Goal: Task Accomplishment & Management: Complete application form

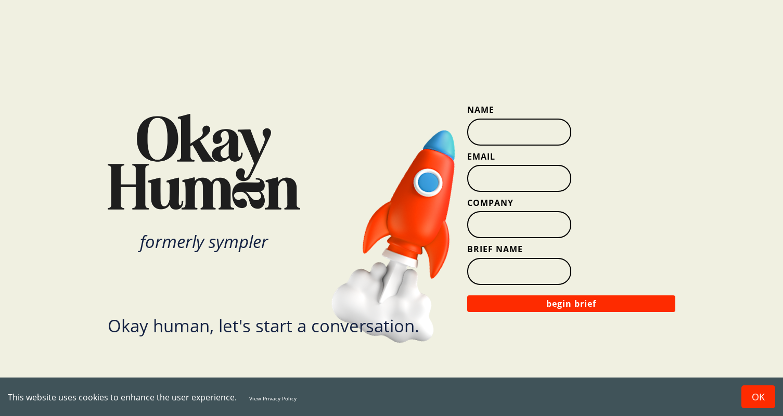
click at [515, 138] on input "Name" at bounding box center [519, 132] width 104 height 27
type input "[PERSON_NAME]"
type input "[PERSON_NAME][EMAIL_ADDRESS][PERSON_NAME][DOMAIN_NAME]"
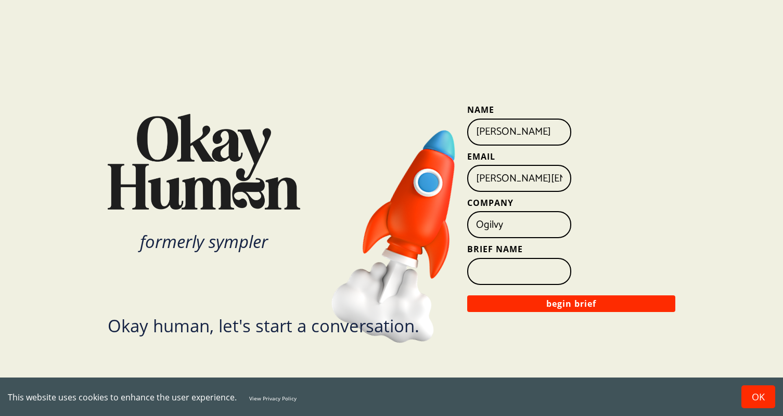
type input "Ogilvy"
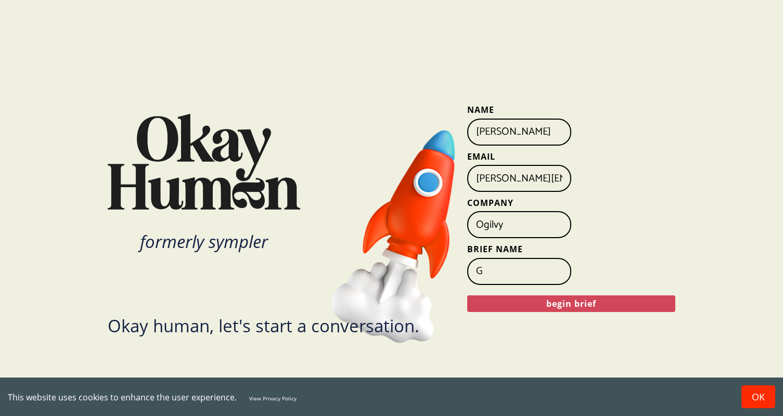
type input "G"
click at [566, 305] on button "begin brief" at bounding box center [571, 303] width 208 height 17
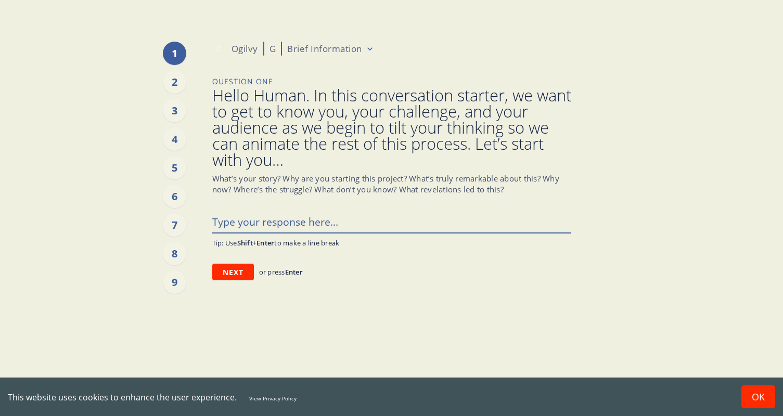
type textarea "x"
type textarea "T"
type textarea "x"
type textarea "The"
type textarea "x"
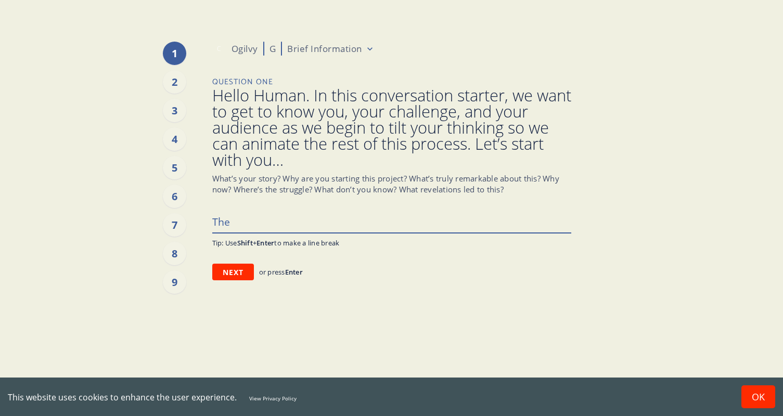
type textarea "The"
type textarea "x"
type textarea "The m"
type textarea "x"
type textarea "The mo"
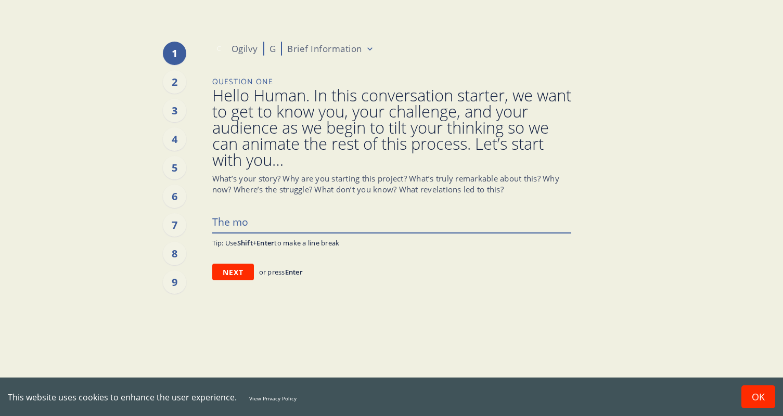
type textarea "x"
type textarea "The mod"
type textarea "x"
type textarea "The mode"
type textarea "x"
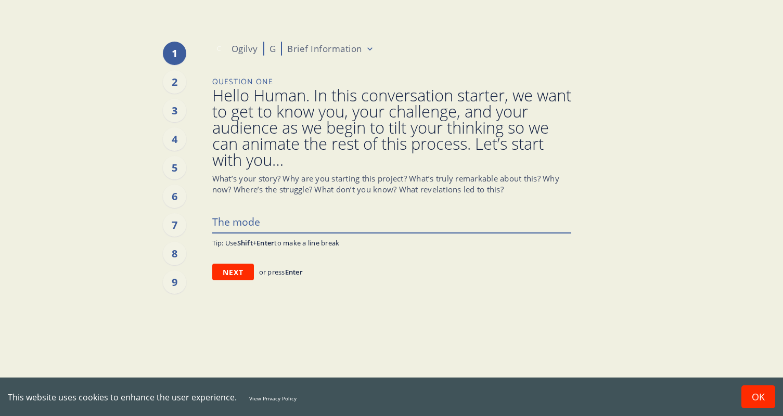
type textarea "The moder"
type textarea "x"
type textarea "The modern"
type textarea "x"
type textarea "The modern"
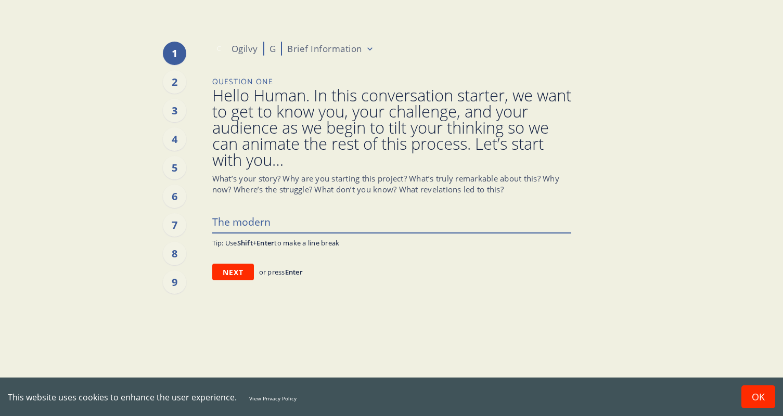
type textarea "x"
type textarea "M"
type textarea "x"
type textarea "Mo"
type textarea "x"
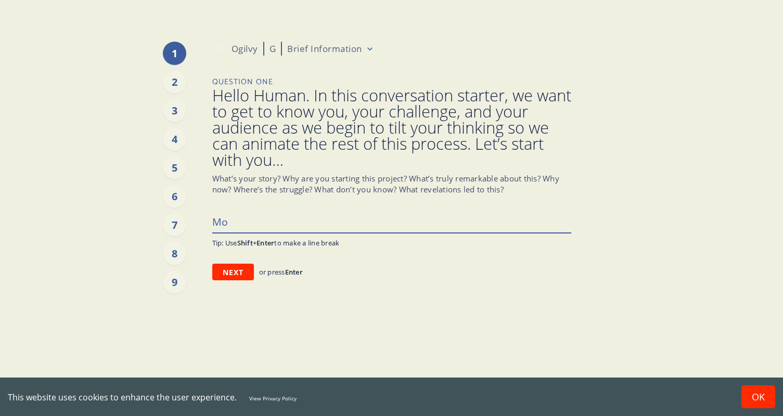
type textarea "Mod"
type textarea "x"
type textarea "Mode"
type textarea "x"
type textarea "Modern"
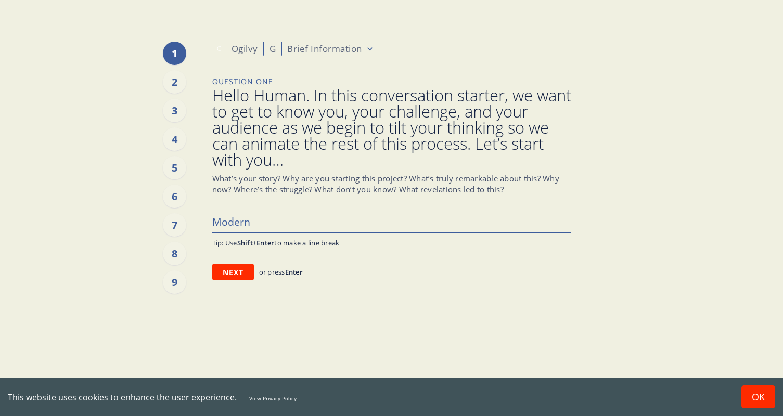
type textarea "x"
type textarea "Modern"
type textarea "x"
type textarea "Modern p"
type textarea "x"
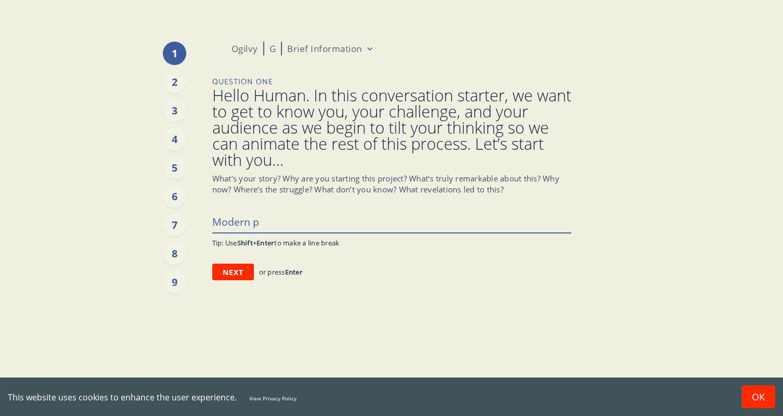
type textarea "Modern pa"
type textarea "x"
type textarea "Modern par"
type textarea "x"
type textarea "Modern pare"
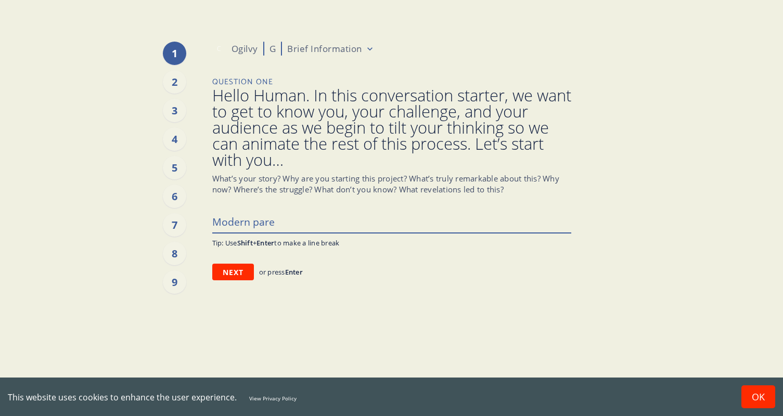
type textarea "x"
type textarea "Modern paren"
type textarea "x"
type textarea "Modern parent"
type textarea "x"
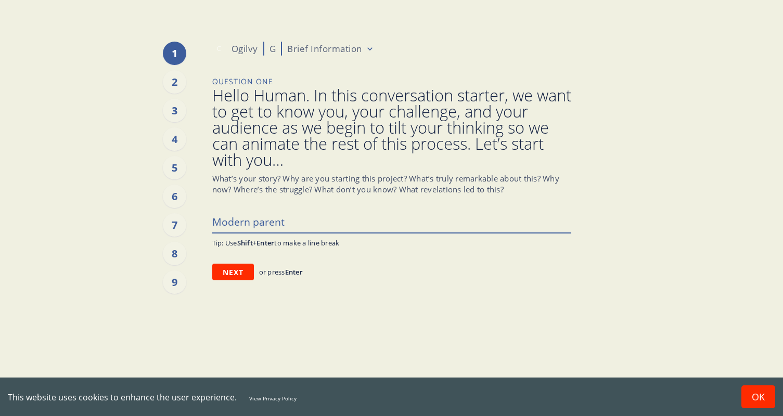
type textarea "Modern parenth"
type textarea "x"
type textarea "Modern parentho"
type textarea "x"
type textarea "Modern parenthoo"
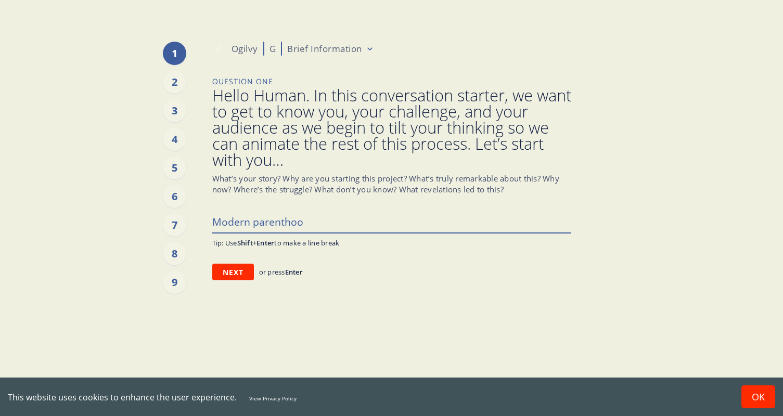
type textarea "x"
type textarea "Modern parenthood"
type textarea "x"
type textarea "Modern parenthood"
type textarea "x"
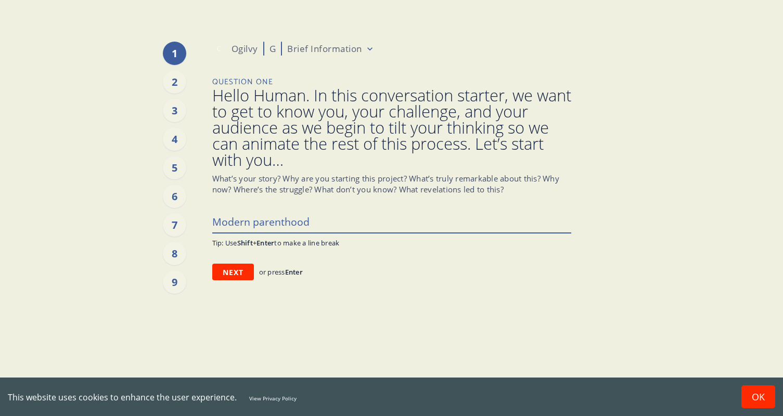
type textarea "Modern parenthood i"
type textarea "x"
type textarea "Modern parenthood in"
type textarea "x"
type textarea "Modern parenthood in"
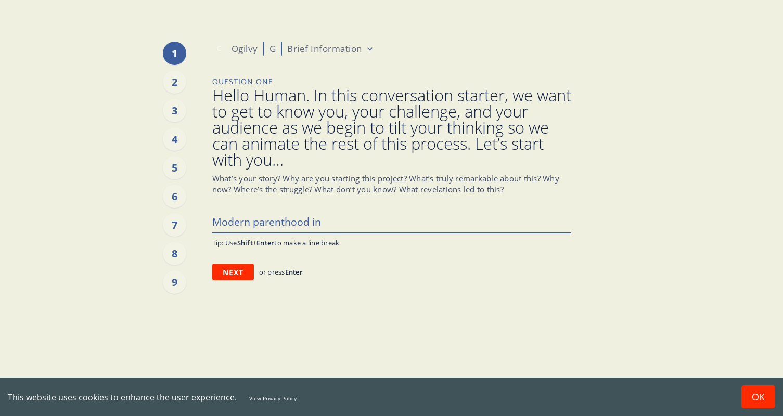
type textarea "x"
type textarea "Modern parenthood in A"
type textarea "x"
type textarea "Modern parenthood in Am"
type textarea "x"
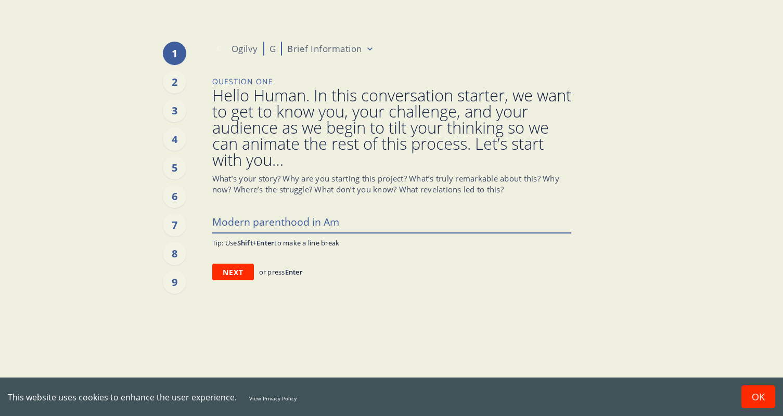
type textarea "Modern parenthood in Ame"
type textarea "x"
type textarea "Modern parenthood in [GEOGRAPHIC_DATA]"
type textarea "x"
type textarea "Modern parenthood in [GEOGRAPHIC_DATA]"
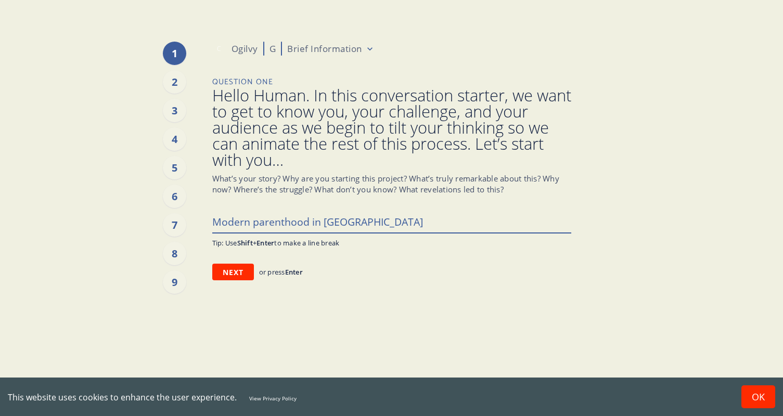
type textarea "x"
type textarea "Modern parenthood in [GEOGRAPHIC_DATA]"
type textarea "x"
type textarea "Modern parenthood in [GEOGRAPHIC_DATA]"
type textarea "x"
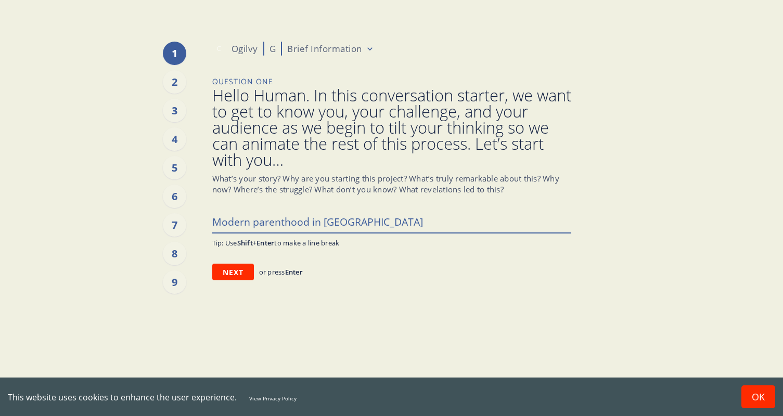
type textarea "Modern parenthood in [GEOGRAPHIC_DATA]."
type textarea "x"
type textarea "Modern parenthood in [GEOGRAPHIC_DATA]."
type textarea "x"
type textarea "Modern parenthood in [GEOGRAPHIC_DATA]. W"
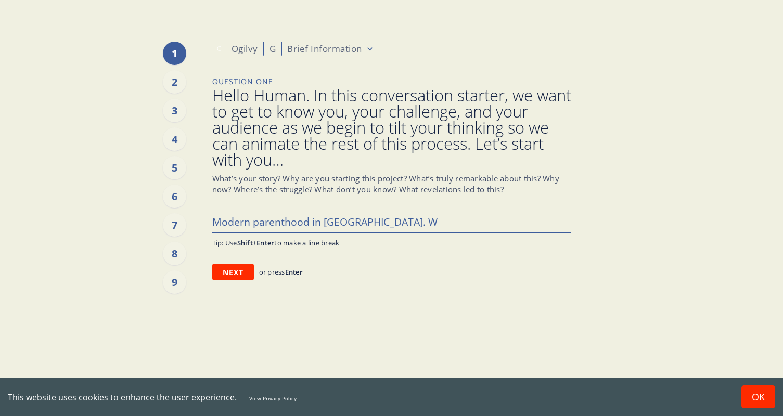
type textarea "x"
type textarea "Modern parenthood in [GEOGRAPHIC_DATA]. Wh"
type textarea "x"
type textarea "Modern parenthood in [GEOGRAPHIC_DATA]. Wha"
type textarea "x"
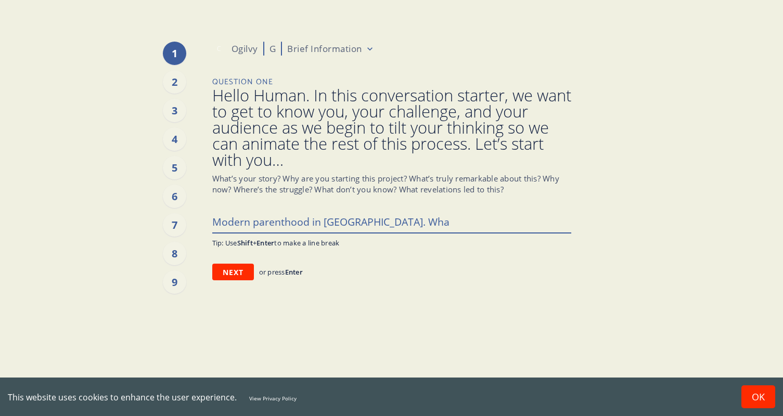
type textarea "Modern parenthood in [GEOGRAPHIC_DATA]. What"
type textarea "x"
type textarea "Modern parenthood in [GEOGRAPHIC_DATA]. What"
type textarea "x"
type textarea "Modern parenthood in [GEOGRAPHIC_DATA]. What c"
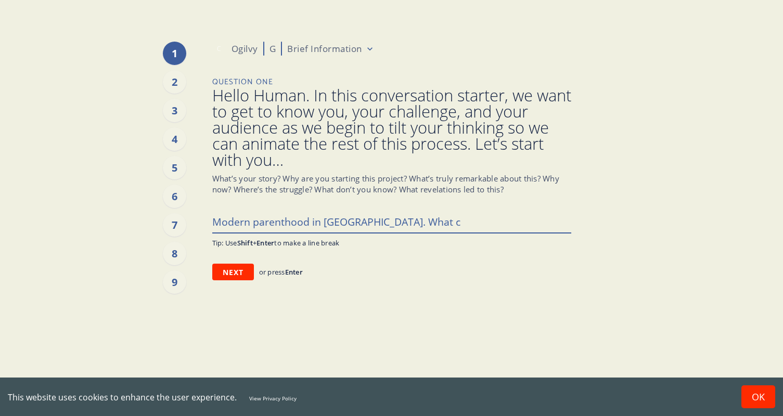
type textarea "x"
type textarea "Modern parenthood in [GEOGRAPHIC_DATA]. What cr"
type textarea "x"
type textarea "Modern parenthood in [GEOGRAPHIC_DATA]. What cre"
type textarea "x"
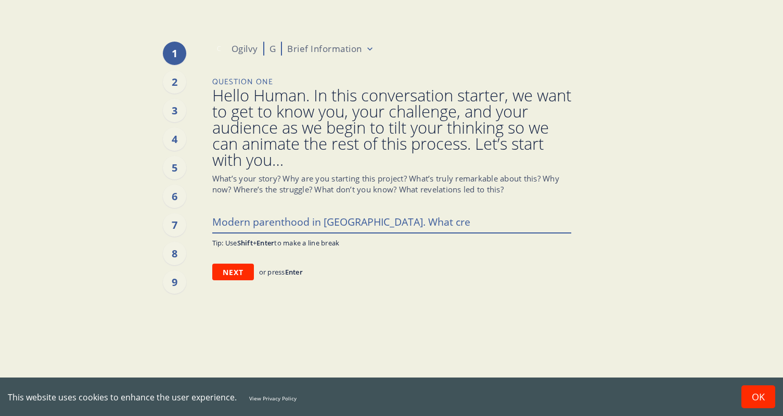
type textarea "Modern parenthood in [GEOGRAPHIC_DATA]. What crea"
type textarea "x"
type textarea "Modern parenthood in [GEOGRAPHIC_DATA]. What creat"
type textarea "x"
type textarea "Modern parenthood in [GEOGRAPHIC_DATA]. What create"
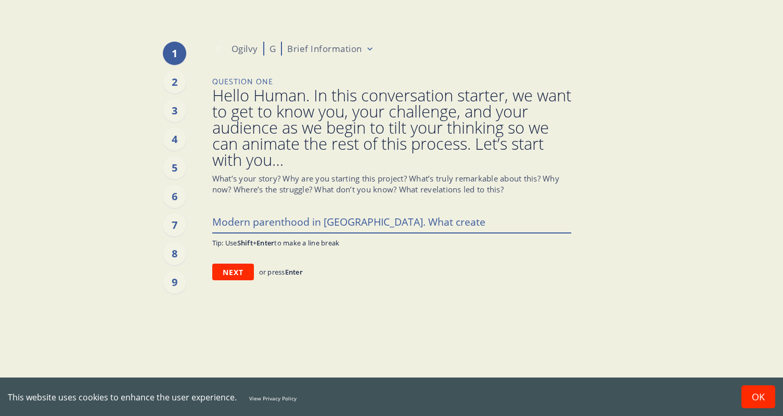
type textarea "x"
type textarea "Modern parenthood in [GEOGRAPHIC_DATA]. What creates"
type textarea "x"
type textarea "Modern parenthood in [GEOGRAPHIC_DATA]. What creates"
type textarea "x"
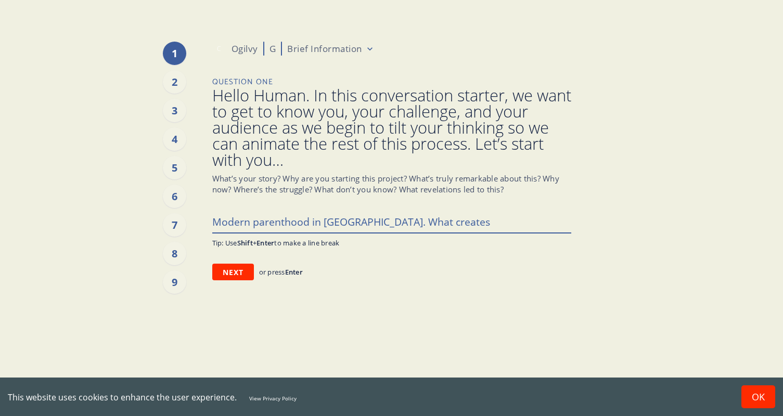
type textarea "Modern parenthood in [GEOGRAPHIC_DATA]. What creates t"
type textarea "x"
type textarea "Modern parenthood in [GEOGRAPHIC_DATA]. What creates tr"
type textarea "x"
type textarea "Modern parenthood in [GEOGRAPHIC_DATA]. What creates tru"
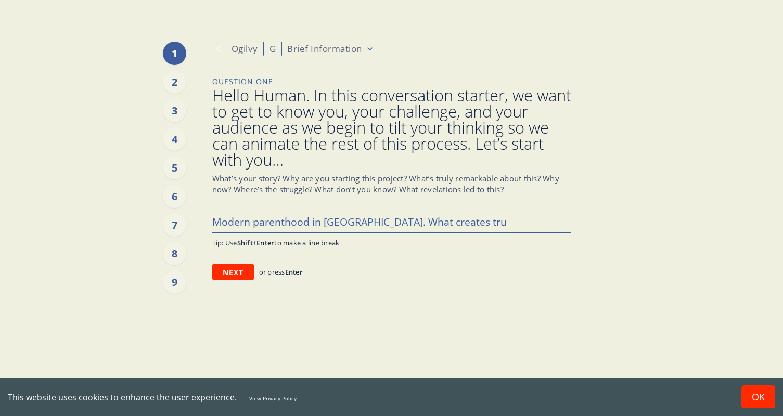
type textarea "x"
type textarea "Modern parenthood in [GEOGRAPHIC_DATA]. What creates trus"
type textarea "x"
type textarea "Modern parenthood in [GEOGRAPHIC_DATA]. What creates trust"
type textarea "x"
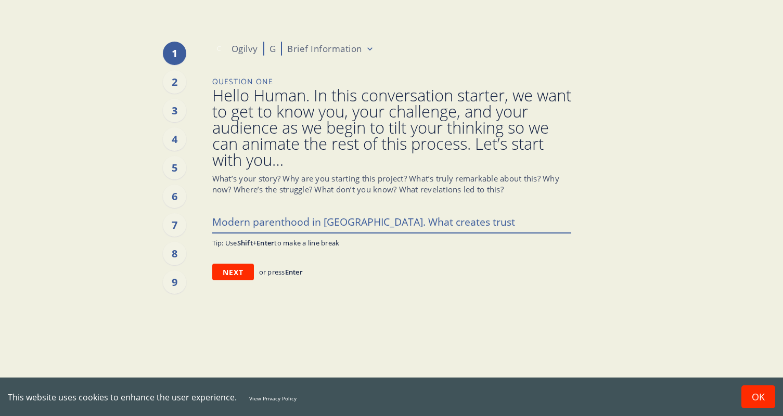
type textarea "Modern parenthood in [GEOGRAPHIC_DATA]. What creates trust."
type textarea "x"
type textarea "Modern parenthood in [GEOGRAPHIC_DATA]. What creates trust."
type textarea "x"
type textarea "Modern parenthood in [GEOGRAPHIC_DATA]. What creates trust. W"
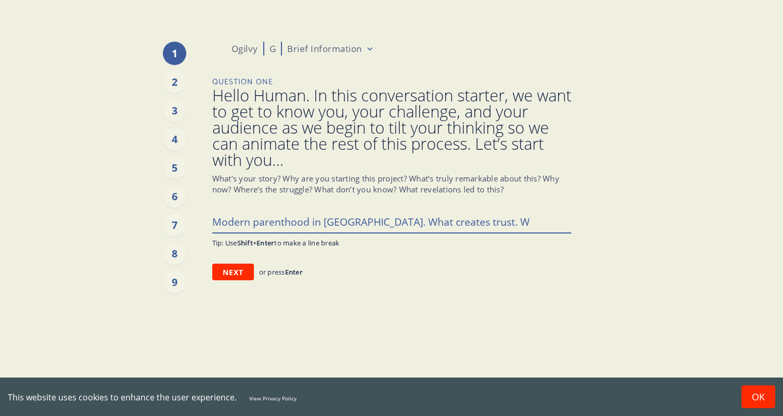
type textarea "x"
type textarea "Modern parenthood in [GEOGRAPHIC_DATA]. What creates trust. Wh"
type textarea "x"
type textarea "Modern parenthood in [GEOGRAPHIC_DATA]. What creates trust. Wha"
type textarea "x"
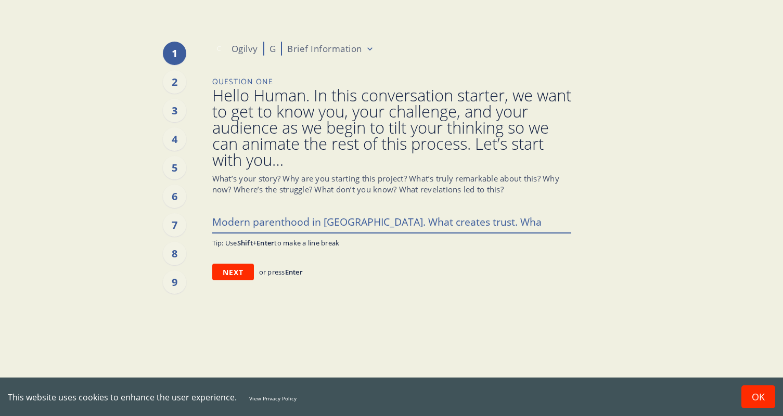
type textarea "Modern parenthood in [GEOGRAPHIC_DATA]. What creates trust. What"
type textarea "x"
type textarea "Modern parenthood in [GEOGRAPHIC_DATA]. What creates trust. What"
type textarea "x"
type textarea "Modern parenthood in [GEOGRAPHIC_DATA]. What creates trust. What b"
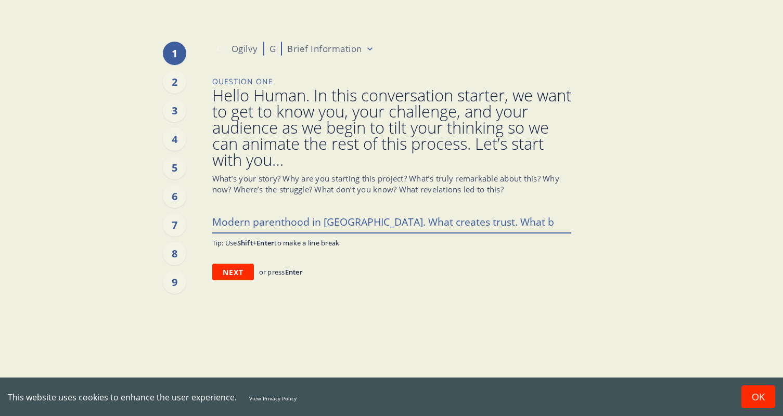
type textarea "x"
type textarea "Modern parenthood in [GEOGRAPHIC_DATA]. What creates trust. What br"
type textarea "x"
type textarea "Modern parenthood in [GEOGRAPHIC_DATA]. What creates trust. What bre"
type textarea "x"
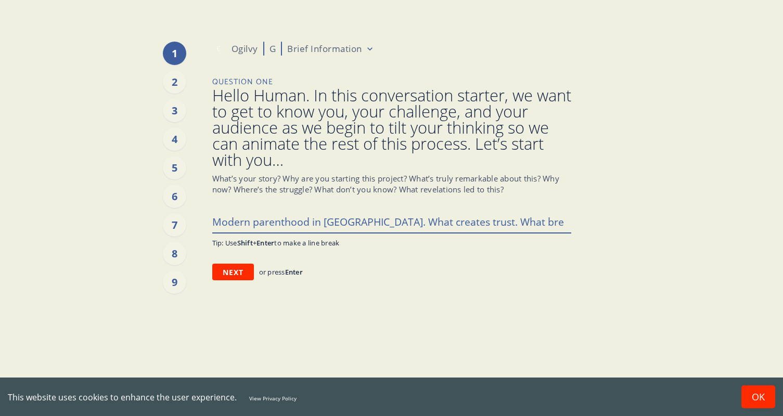
type textarea "Modern parenthood in [GEOGRAPHIC_DATA]. What creates trust. What brea"
type textarea "x"
type textarea "Modern parenthood in [GEOGRAPHIC_DATA]. What creates trust. What break"
type textarea "x"
type textarea "Modern parenthood in [GEOGRAPHIC_DATA]. What creates trust. What break"
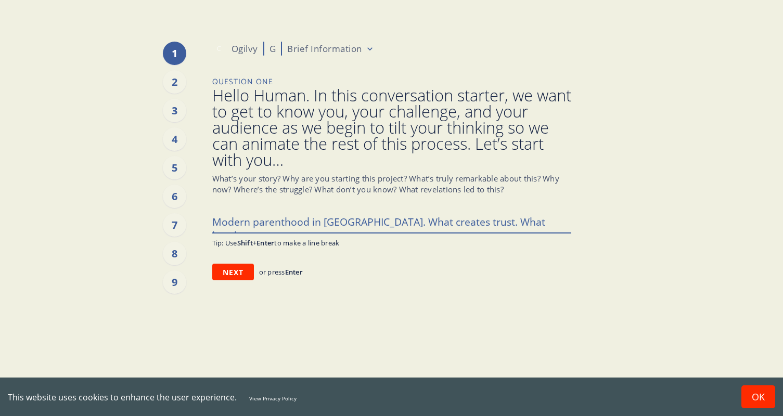
type textarea "x"
type textarea "Modern parenthood in [GEOGRAPHIC_DATA]. What creates trust. What break"
type textarea "x"
type textarea "Modern parenthood in [GEOGRAPHIC_DATA]. What creates trust. What breaks"
type textarea "x"
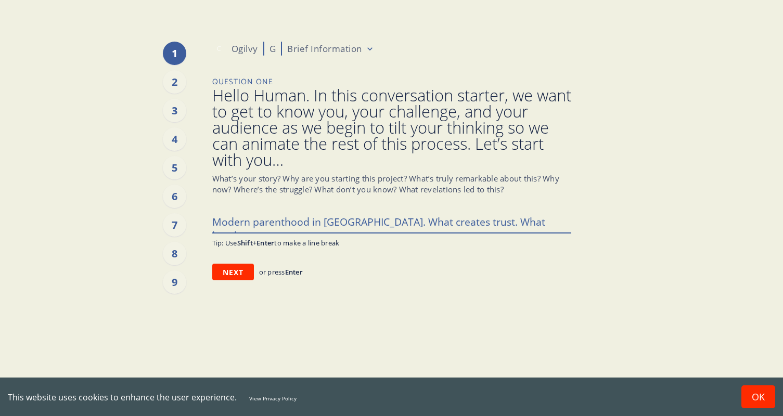
type textarea "Modern parenthood in [GEOGRAPHIC_DATA]. What creates trust. What breaks"
type textarea "x"
type textarea "Modern parenthood in [GEOGRAPHIC_DATA]. What creates trust. What breaks t"
type textarea "x"
type textarea "Modern parenthood in [GEOGRAPHIC_DATA]. What creates trust. What breaks tr"
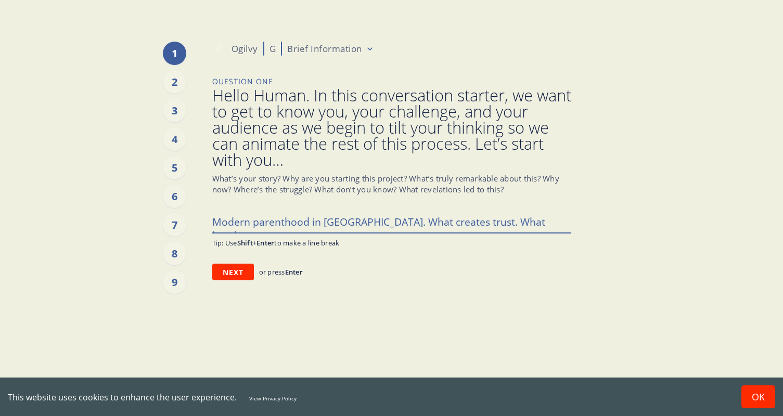
type textarea "x"
type textarea "Modern parenthood in [GEOGRAPHIC_DATA]. What creates trust. What breaks tru"
type textarea "x"
type textarea "Modern parenthood in [GEOGRAPHIC_DATA]. What creates trust. What breaks trus"
type textarea "x"
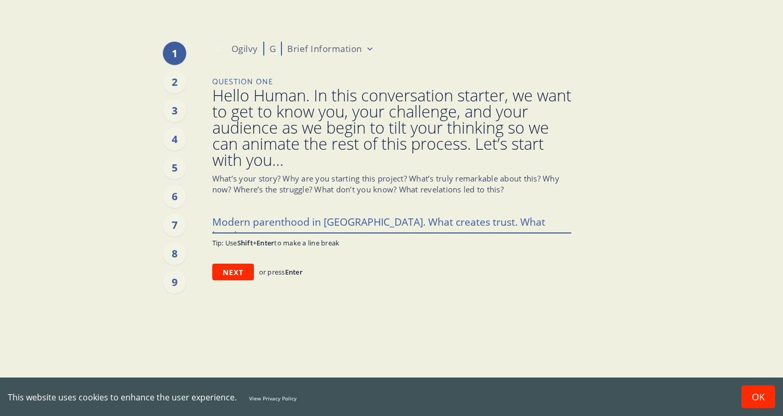
type textarea "Modern parenthood in [GEOGRAPHIC_DATA]. What creates trust. What breaks trust"
type textarea "x"
type textarea "Modern parenthood in [GEOGRAPHIC_DATA]. What creates trust. What breaks trust."
type textarea "x"
type textarea "Modern parenthood in [GEOGRAPHIC_DATA]. What creates trust. What breaks trust."
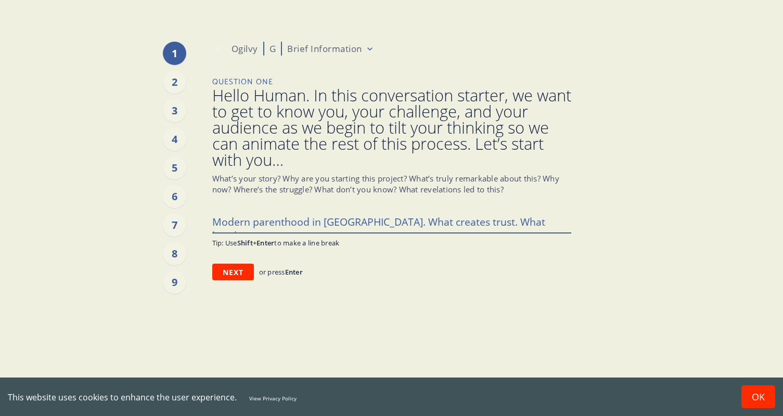
type textarea "x"
type textarea "Modern parenthood in [GEOGRAPHIC_DATA]. What creates trust. What breaks trust. H"
type textarea "x"
type textarea "Modern parenthood in [GEOGRAPHIC_DATA]. What creates trust. What breaks trust. …"
type textarea "x"
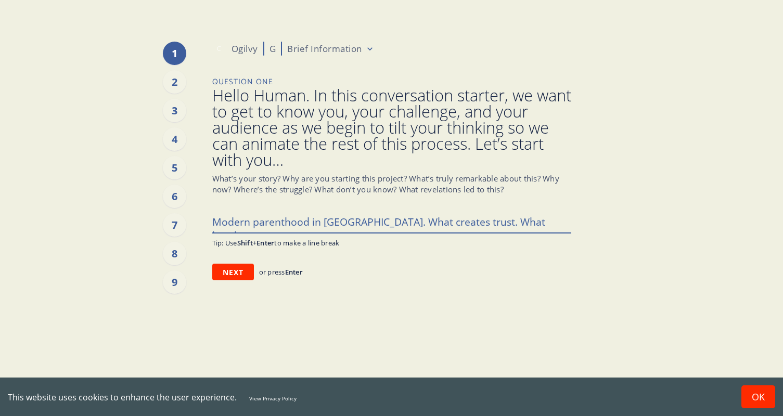
type textarea "Modern parenthood in [GEOGRAPHIC_DATA]. What creates trust. What breaks trust. …"
type textarea "x"
type textarea "Modern parenthood in [GEOGRAPHIC_DATA]. What creates trust. What breaks trust. …"
type textarea "x"
type textarea "Modern parenthood in [GEOGRAPHIC_DATA]. What creates trust. What breaks trust. …"
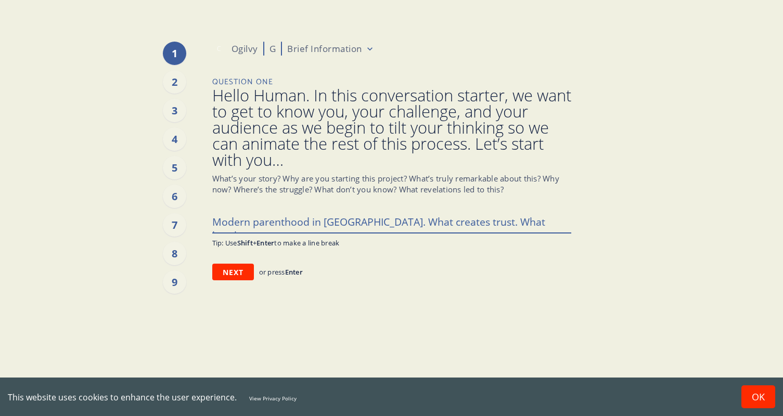
type textarea "x"
type textarea "Modern parenthood in [GEOGRAPHIC_DATA]. What creates trust. What breaks trust. …"
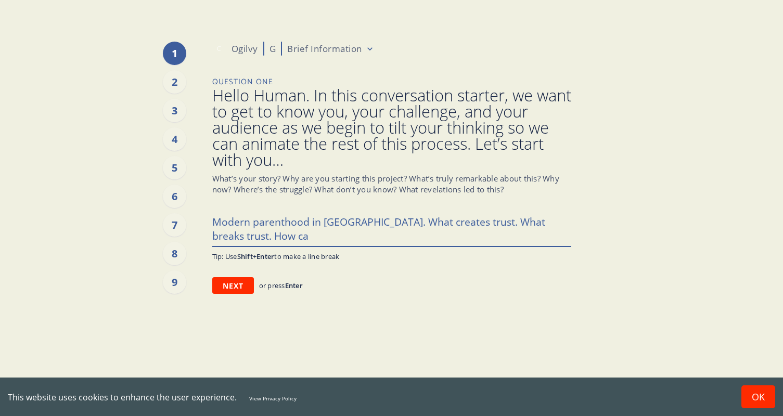
type textarea "x"
type textarea "Modern parenthood in [GEOGRAPHIC_DATA]. What creates trust. What breaks trust. …"
type textarea "x"
type textarea "Modern parenthood in [GEOGRAPHIC_DATA]. What creates trust. What breaks trust. …"
type textarea "x"
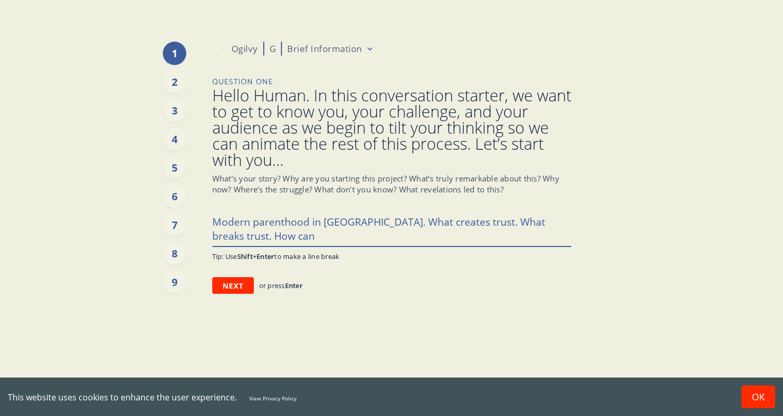
type textarea "Modern parenthood in [GEOGRAPHIC_DATA]. What creates trust. What breaks trust. …"
type textarea "x"
type textarea "Modern parenthood in [GEOGRAPHIC_DATA]. What creates trust. What breaks trust. …"
type textarea "x"
type textarea "Modern parenthood in [GEOGRAPHIC_DATA]. What creates trust. What breaks trust. …"
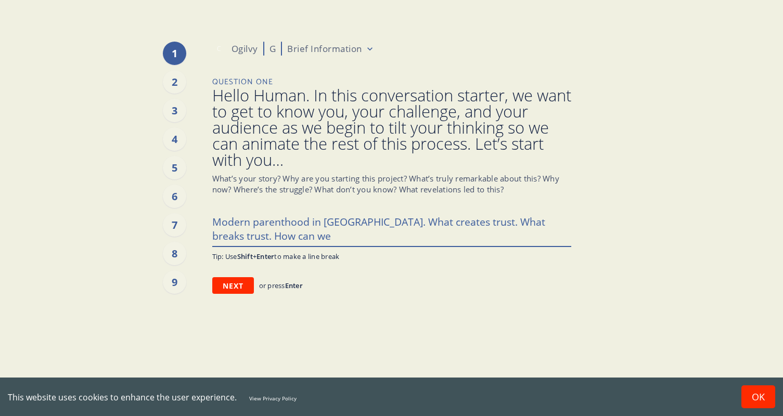
type textarea "x"
type textarea "Modern parenthood in [GEOGRAPHIC_DATA]. What creates trust. What breaks trust. …"
type textarea "x"
type textarea "Modern parenthood in [GEOGRAPHIC_DATA]. What creates trust. What breaks trust. …"
type textarea "x"
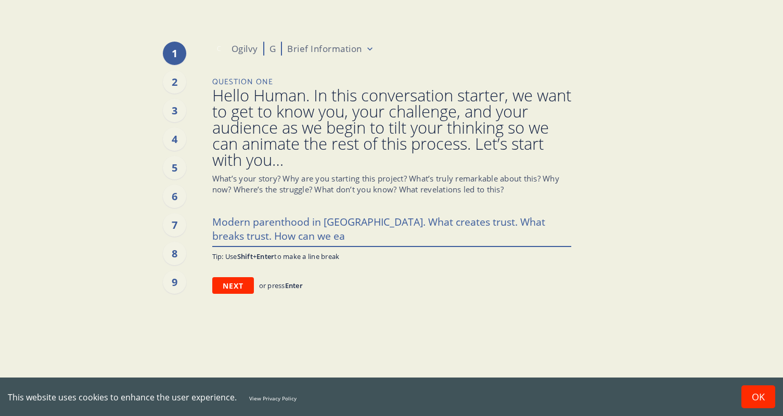
type textarea "Modern parenthood in [GEOGRAPHIC_DATA]. What creates trust. What breaks trust. …"
type textarea "x"
type textarea "Modern parenthood in [GEOGRAPHIC_DATA]. What creates trust. What breaks trust. …"
type textarea "x"
type textarea "Modern parenthood in [GEOGRAPHIC_DATA]. What creates trust. What breaks trust. …"
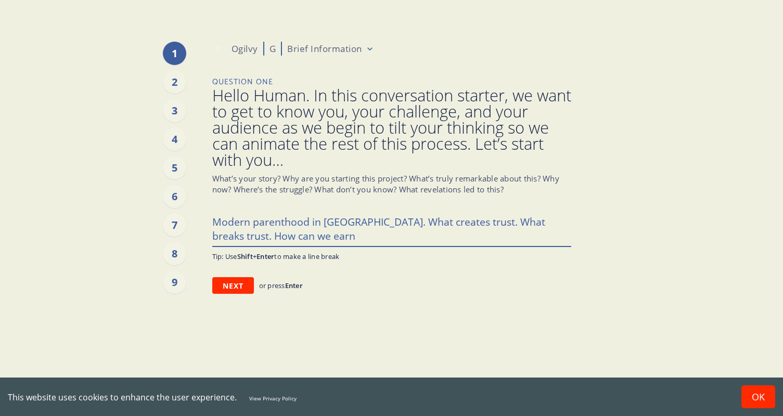
type textarea "x"
type textarea "Modern parenthood in [GEOGRAPHIC_DATA]. What creates trust. What breaks trust. …"
type textarea "x"
type textarea "Modern parenthood in [GEOGRAPHIC_DATA]. What creates trust. What breaks trust. …"
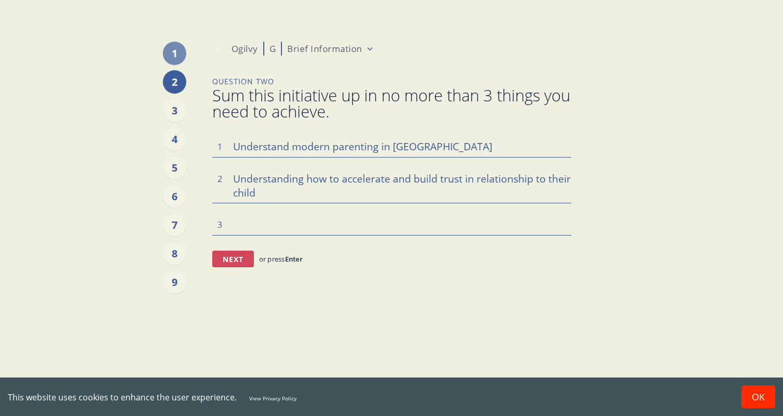
click at [224, 263] on button "Next" at bounding box center [233, 259] width 42 height 17
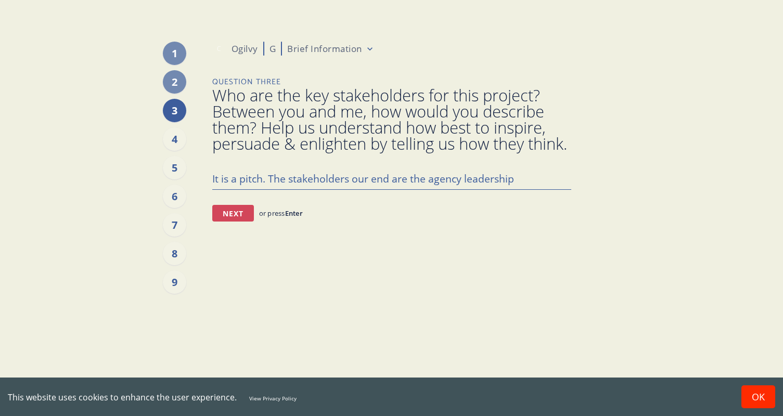
click at [237, 222] on button "Next" at bounding box center [233, 213] width 42 height 17
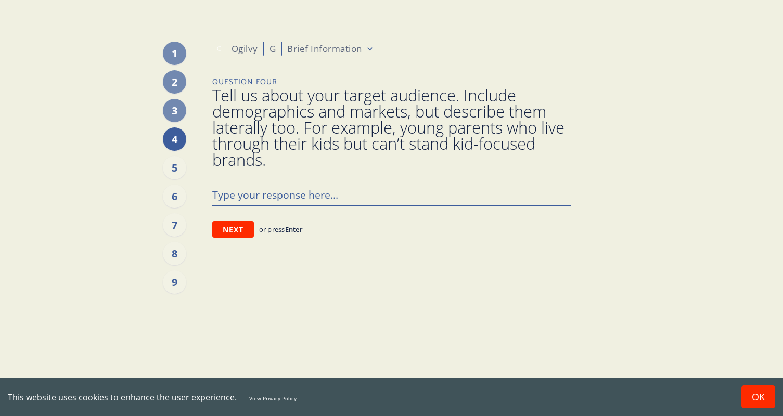
paste textarea "First time parents 86% Millennial Child [DEMOGRAPHIC_DATA]-11 months (120+ inde…"
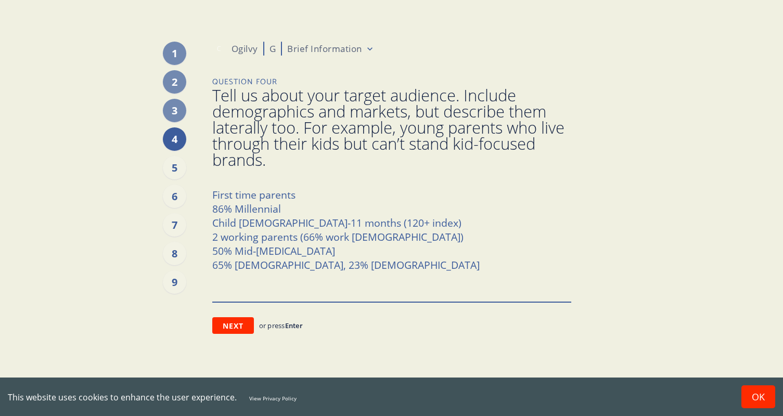
paste textarea "Time-pressed, lower-to-mid income young millennial balancing the demands of a d…"
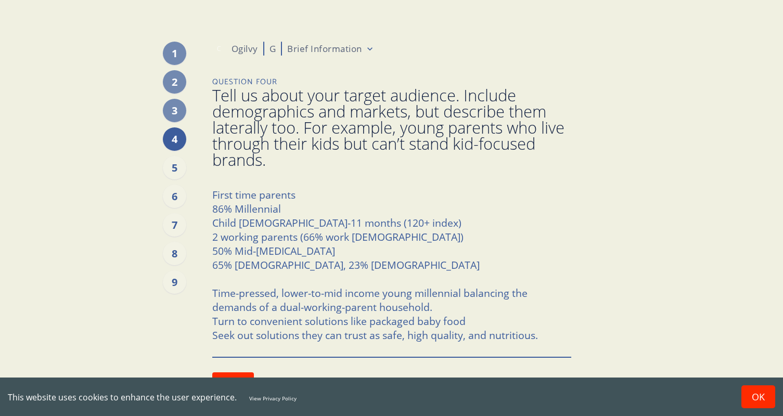
scroll to position [15, 0]
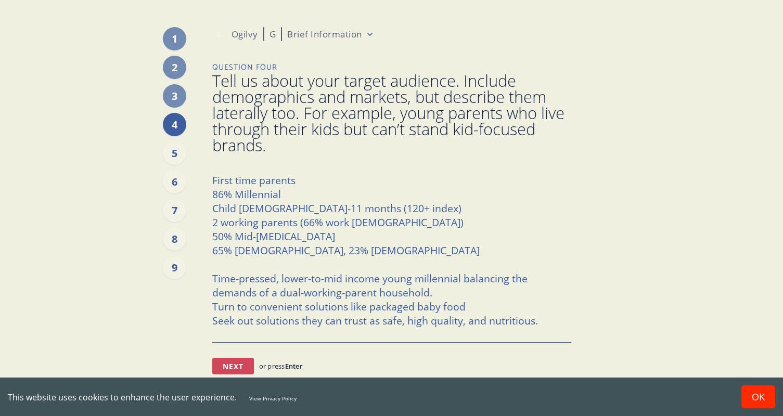
click at [232, 371] on button "Next" at bounding box center [233, 366] width 42 height 17
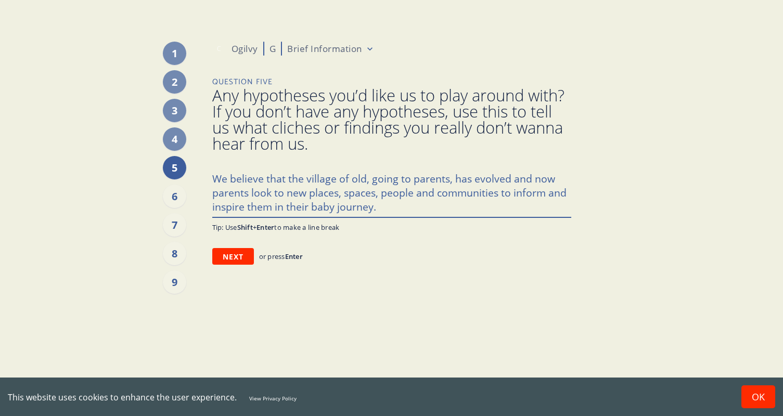
click at [316, 208] on textarea "We believe that the village of old, going to parents, has evolved and now paren…" at bounding box center [391, 191] width 359 height 49
click at [428, 205] on textarea "We believe that the village of old, going to parents, has evolved and now paren…" at bounding box center [391, 191] width 359 height 49
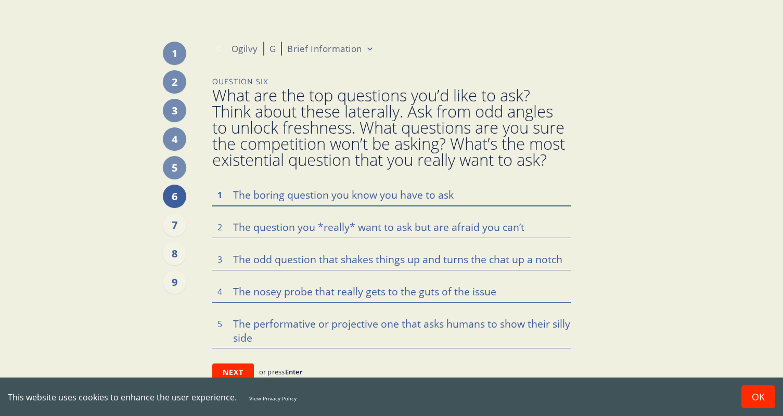
scroll to position [6, 0]
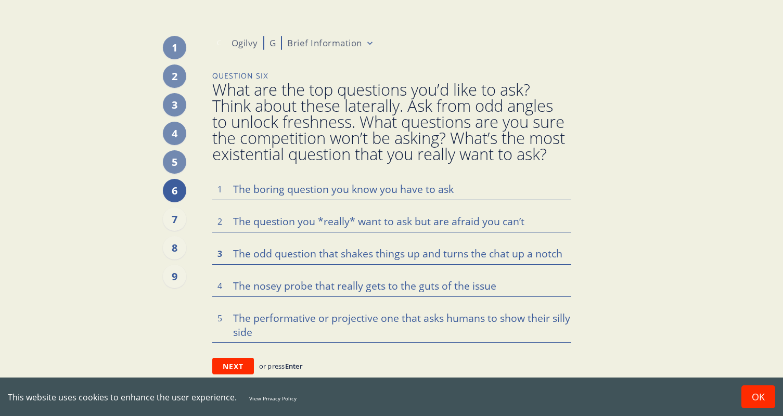
click at [261, 253] on textarea at bounding box center [391, 253] width 359 height 22
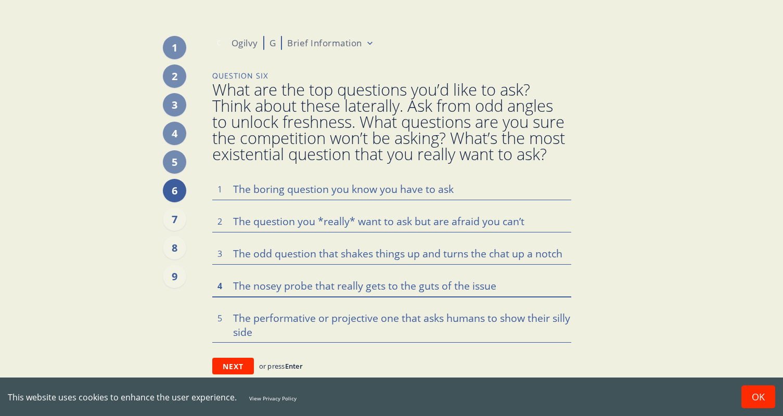
click at [314, 290] on textarea at bounding box center [391, 286] width 359 height 22
click at [229, 368] on button "Next" at bounding box center [233, 366] width 42 height 17
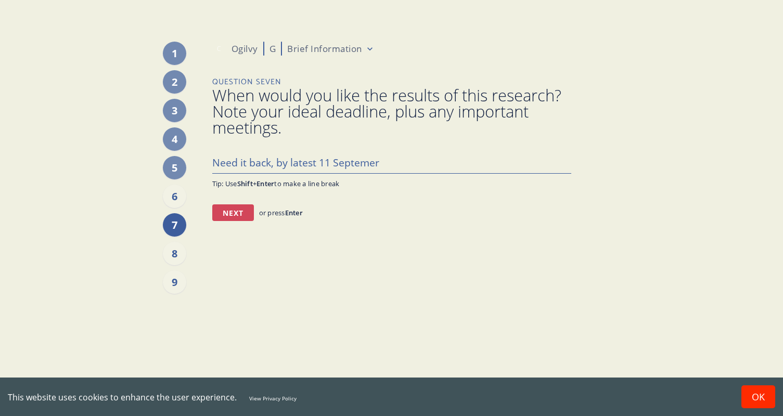
click at [225, 212] on button "Next" at bounding box center [233, 212] width 42 height 17
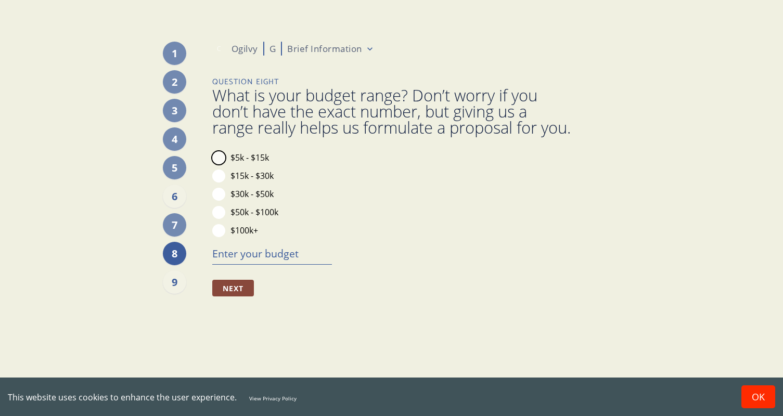
click at [218, 164] on button "$5k - $15k" at bounding box center [218, 157] width 13 height 13
click at [239, 296] on button "Next" at bounding box center [233, 288] width 42 height 17
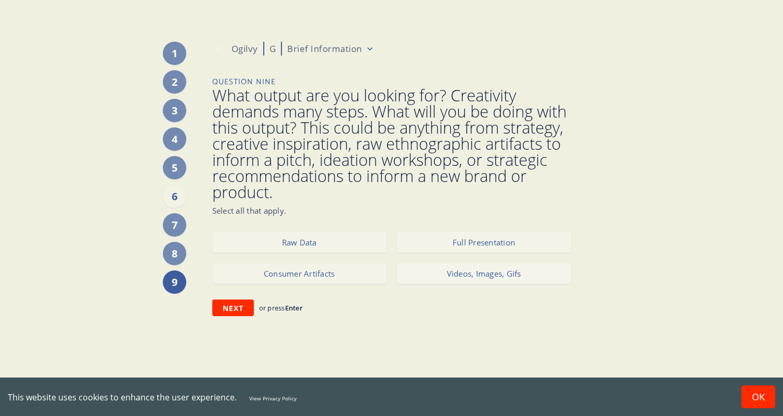
click at [475, 276] on button "Videos, Images, Gifs" at bounding box center [484, 273] width 174 height 21
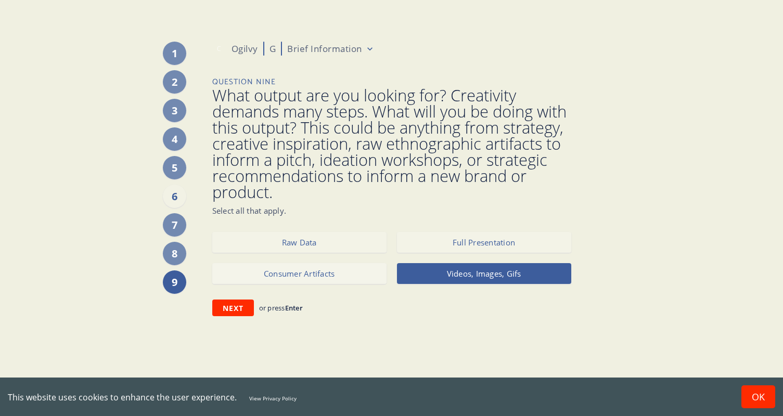
click at [288, 283] on button "Consumer Artifacts" at bounding box center [299, 273] width 174 height 21
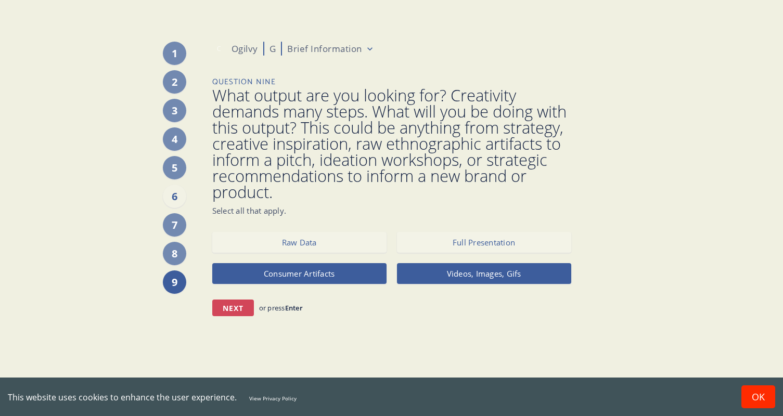
click at [235, 311] on button "Next" at bounding box center [233, 308] width 42 height 17
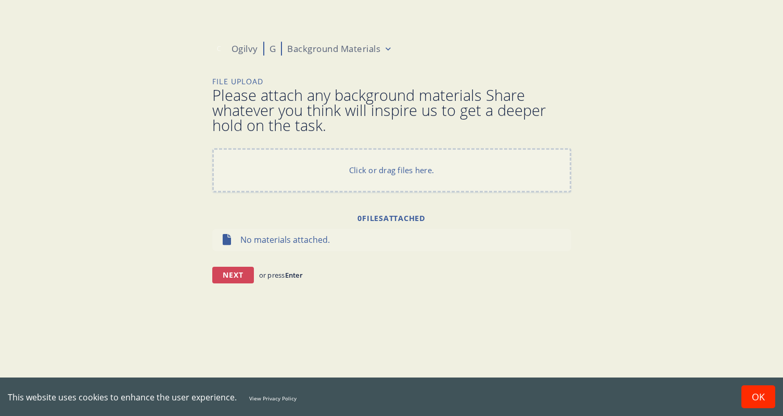
click at [236, 275] on button "Next" at bounding box center [233, 275] width 42 height 17
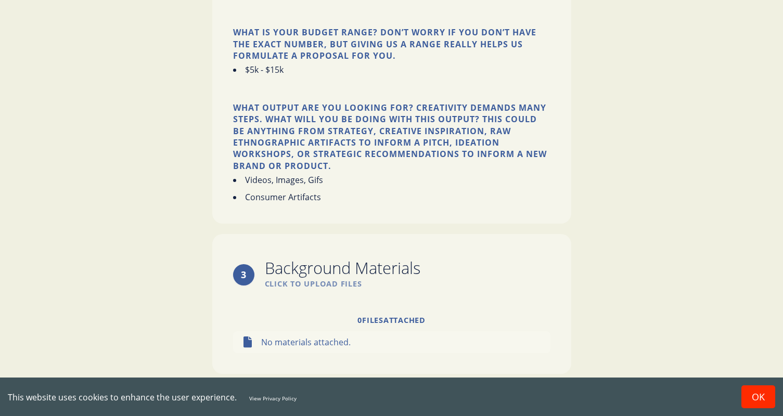
scroll to position [1105, 0]
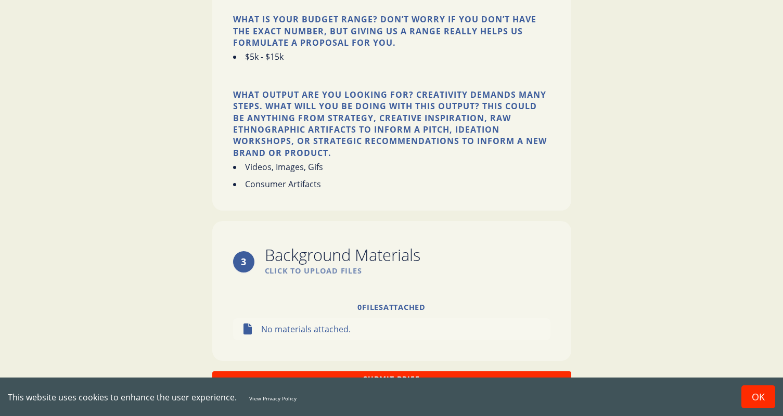
click at [387, 371] on button "Submit Brief" at bounding box center [391, 378] width 359 height 15
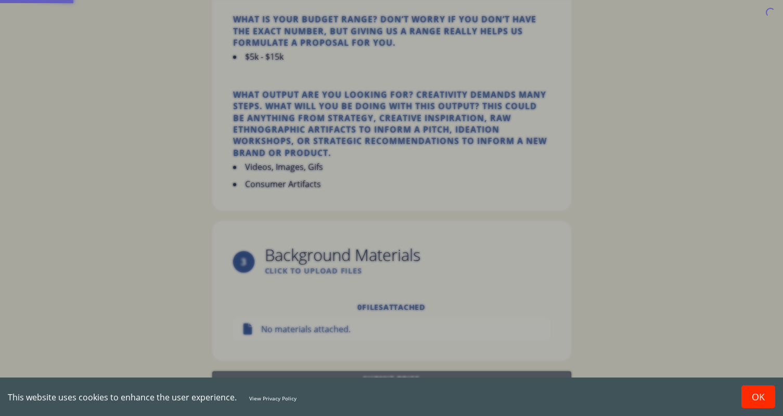
scroll to position [0, 0]
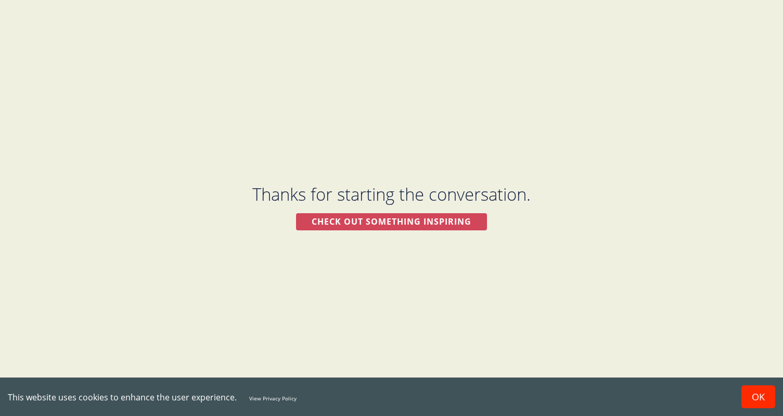
click at [409, 216] on div "Check out something inspiring" at bounding box center [391, 221] width 191 height 17
